Goal: Ask a question

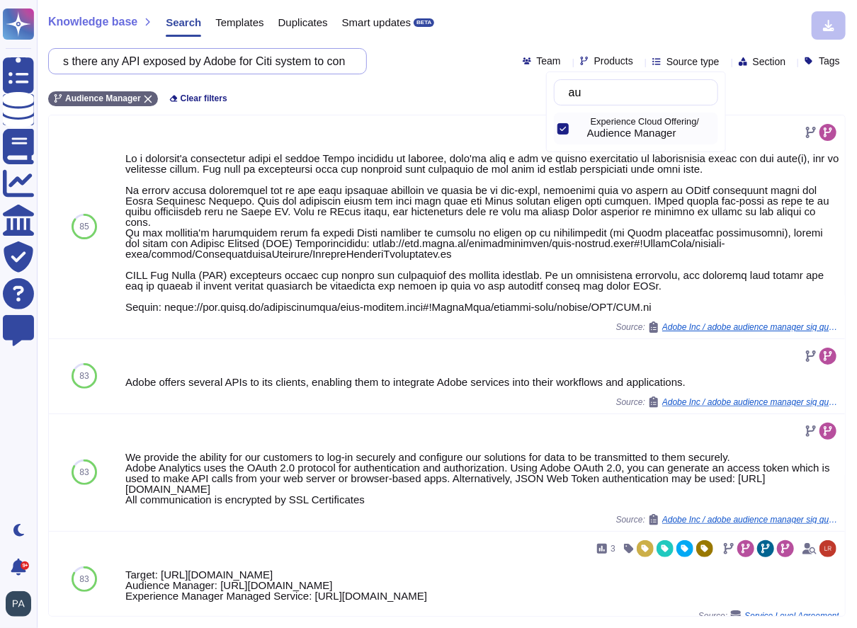
click at [241, 61] on input "s there any API exposed by Adobe for Citi system to consume or any Citi API exp…" at bounding box center [204, 61] width 296 height 25
drag, startPoint x: 71, startPoint y: 61, endPoint x: 358, endPoint y: 69, distance: 287.7
click at [358, 69] on div "s there any API exposed by Adobe for Citi system to consume or any Citi API exp…" at bounding box center [207, 61] width 319 height 26
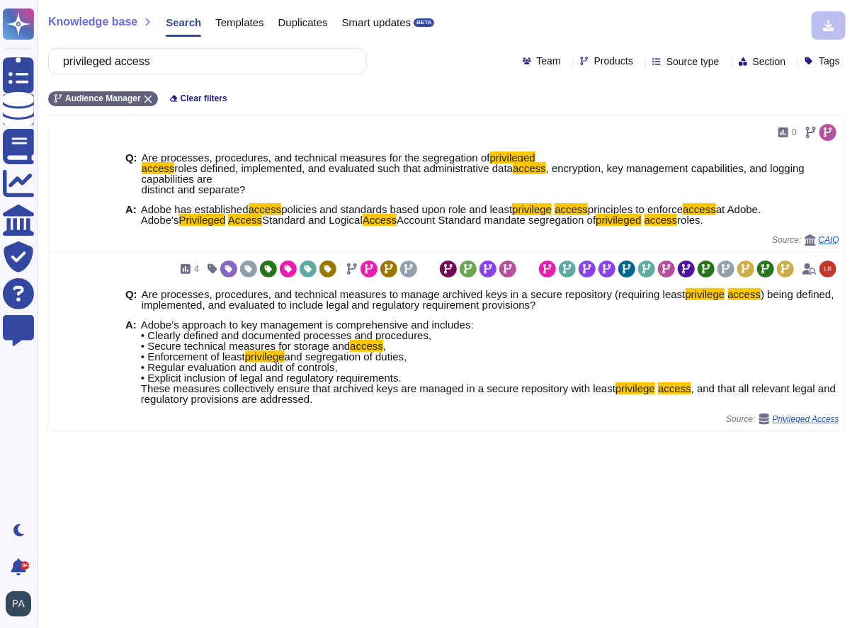
drag, startPoint x: 172, startPoint y: 61, endPoint x: 62, endPoint y: 59, distance: 109.8
click at [62, 59] on div "privileged access" at bounding box center [207, 61] width 319 height 26
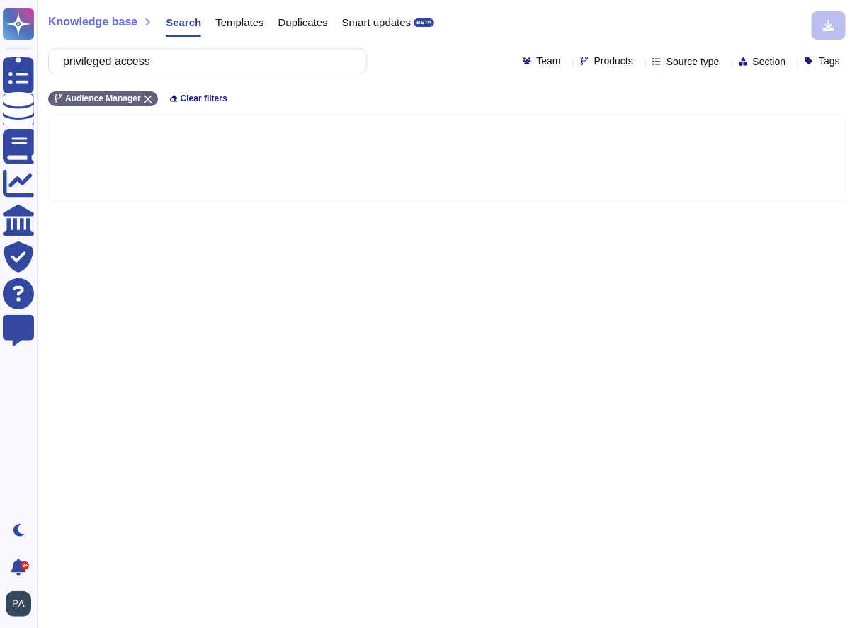
type input "l"
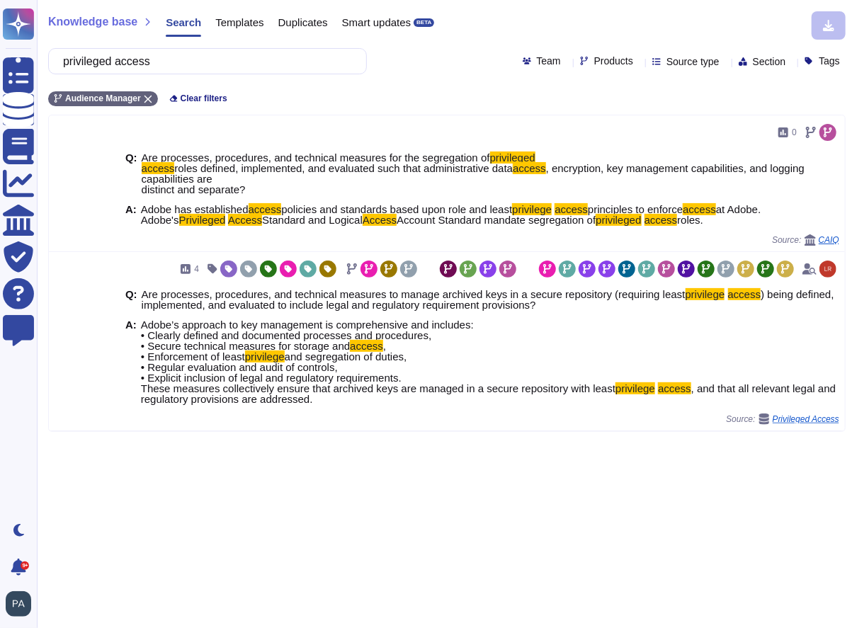
type input "privileged access"
click at [639, 62] on icon at bounding box center [639, 62] width 0 height 0
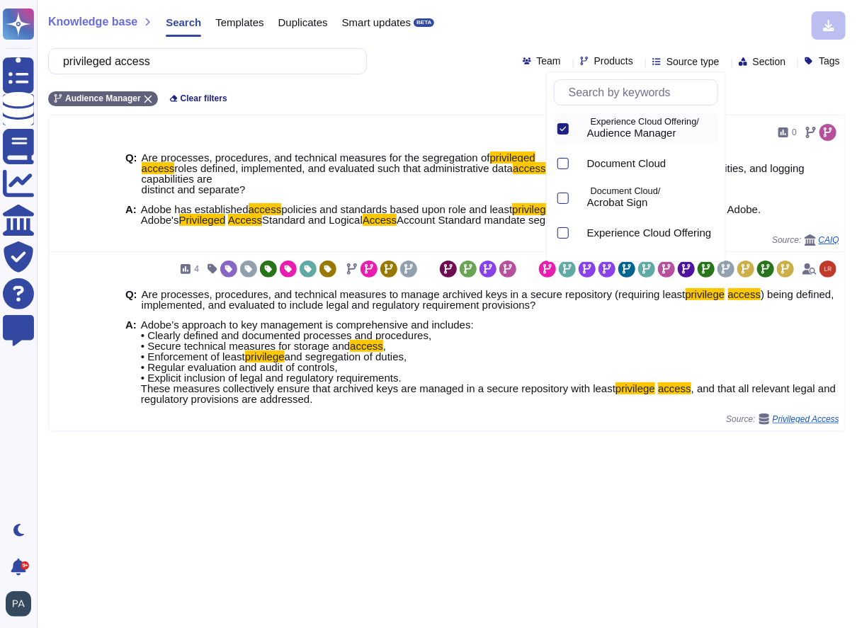
click at [613, 94] on input "text" at bounding box center [640, 92] width 156 height 25
type input "a"
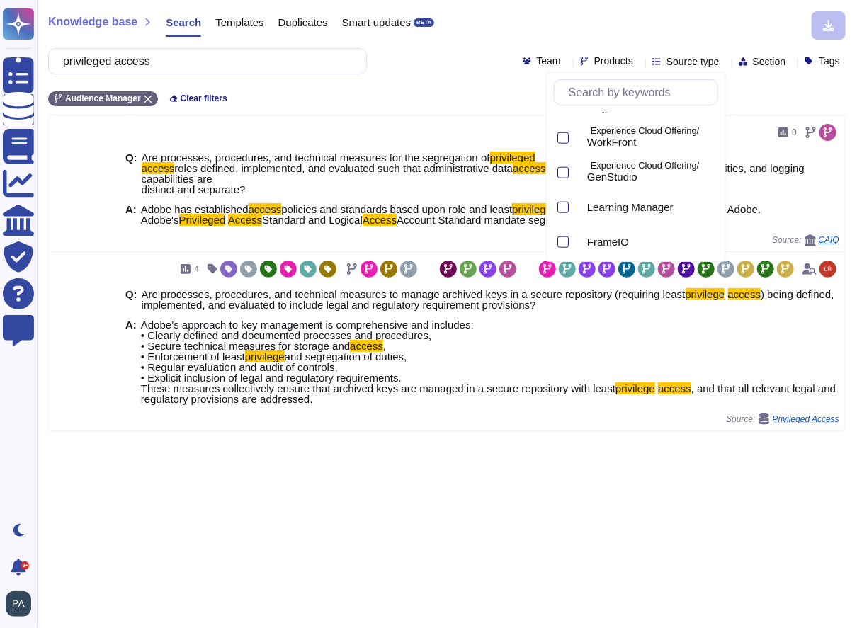
scroll to position [722, 0]
click at [564, 236] on div at bounding box center [562, 239] width 11 height 11
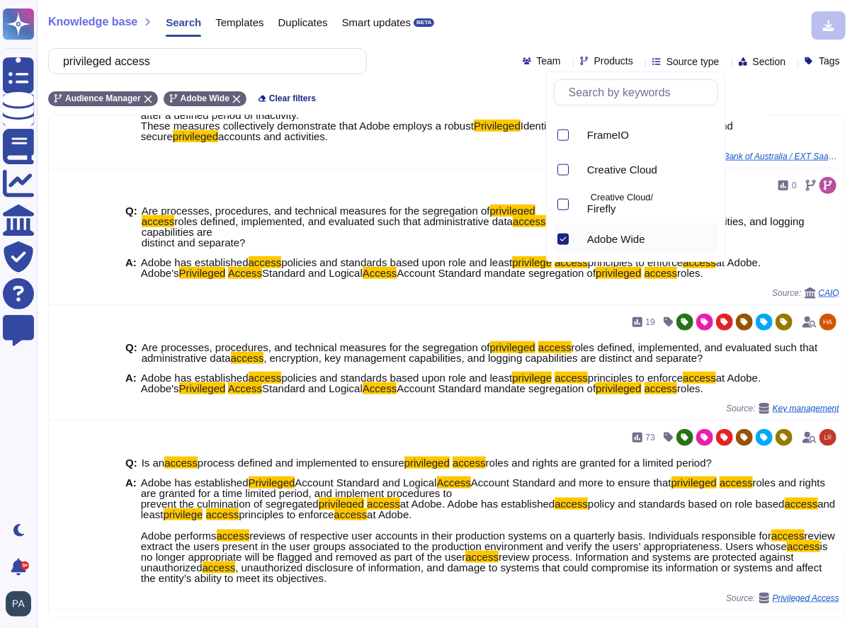
scroll to position [461, 0]
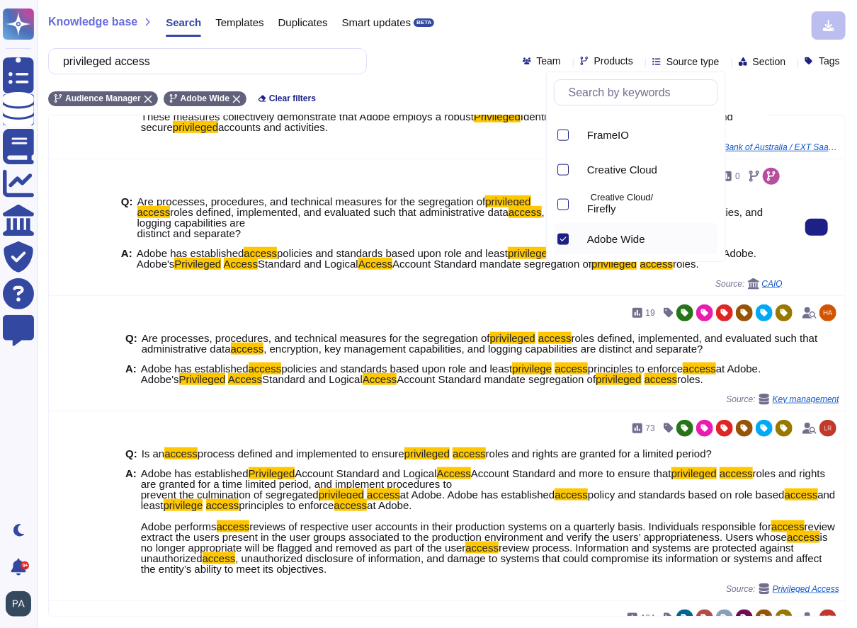
click at [504, 188] on div "0" at bounding box center [452, 176] width 662 height 23
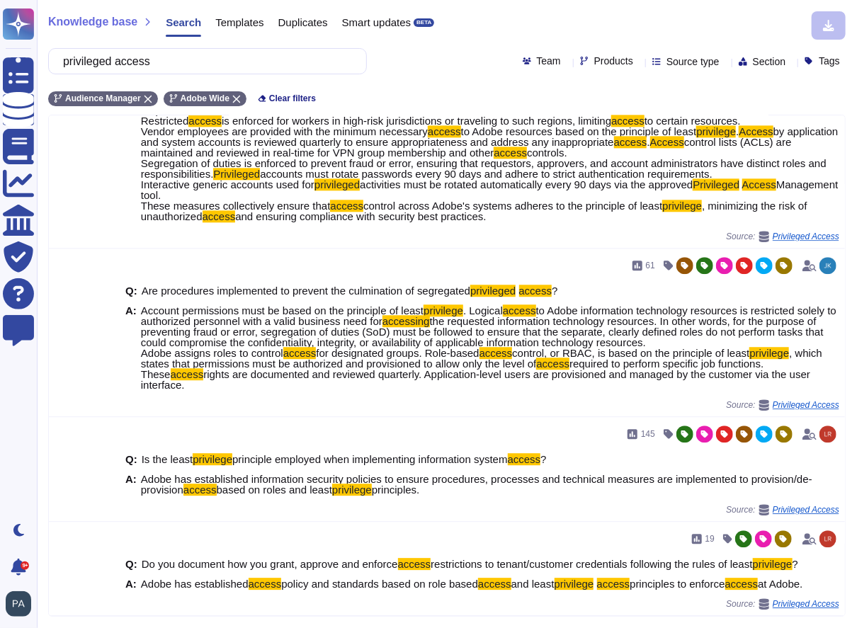
scroll to position [1433, 0]
